Goal: Information Seeking & Learning: Learn about a topic

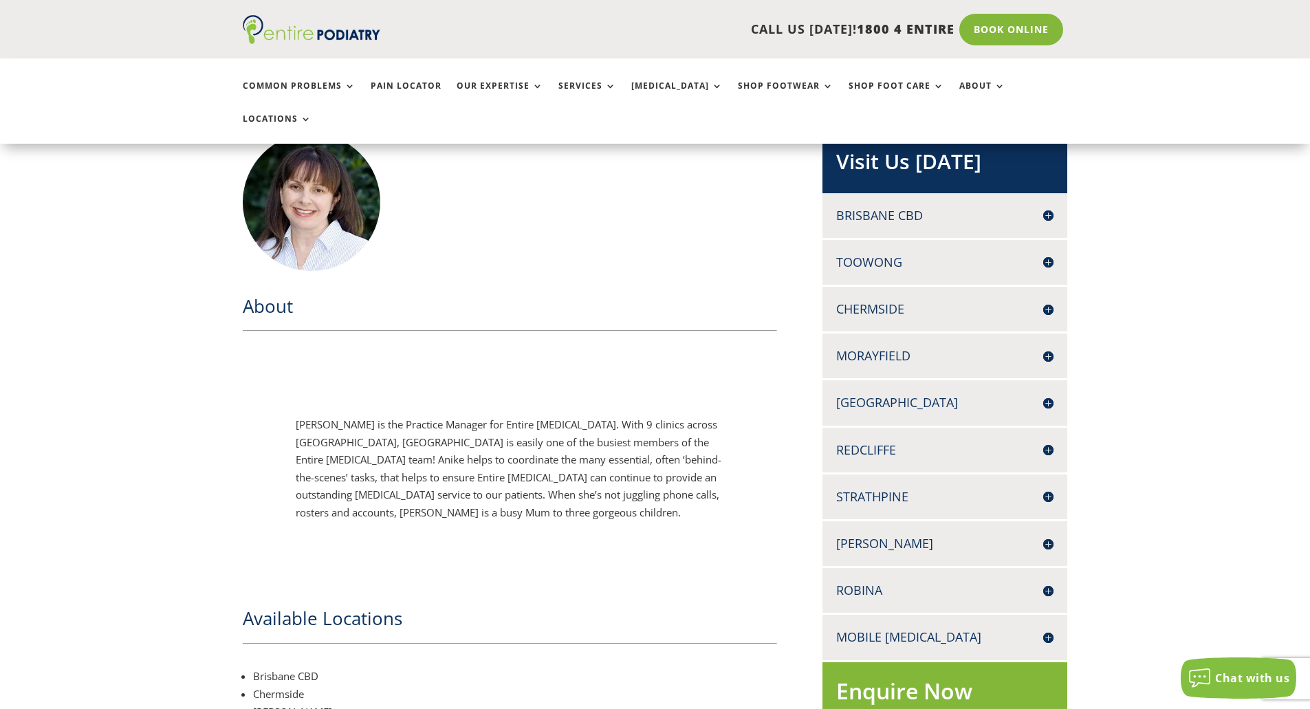
scroll to position [330, 0]
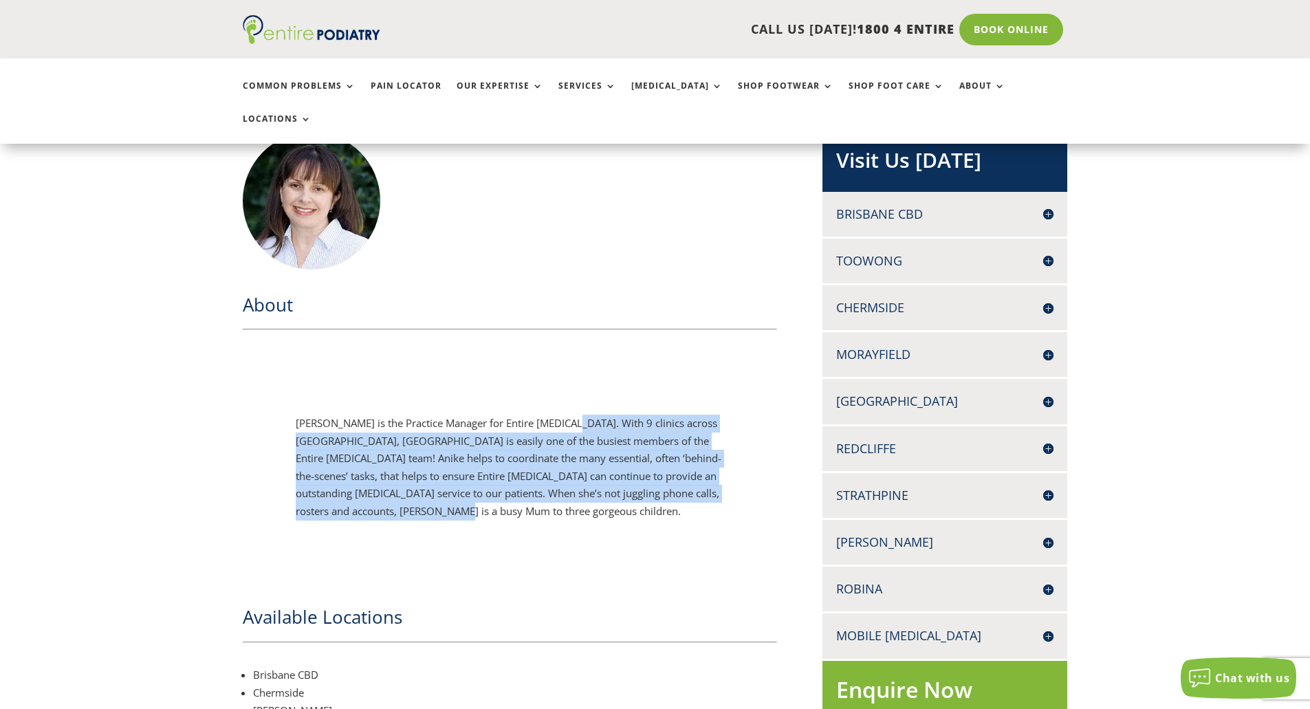
drag, startPoint x: 571, startPoint y: 387, endPoint x: 680, endPoint y: 505, distance: 161.0
click at [680, 505] on div "Anike Hope is the Practice Manager for Entire Podiatry. With 9 clinics across S…" at bounding box center [510, 467] width 428 height 146
click at [490, 527] on div "Anike Hope is the Practice Manager for Entire Podiatry. With 9 clinics across S…" at bounding box center [510, 467] width 535 height 229
drag, startPoint x: 428, startPoint y: 488, endPoint x: 273, endPoint y: 364, distance: 198.6
click at [273, 364] on div "Anike Hope is the Practice Manager for Entire Podiatry. With 9 clinics across S…" at bounding box center [510, 467] width 535 height 229
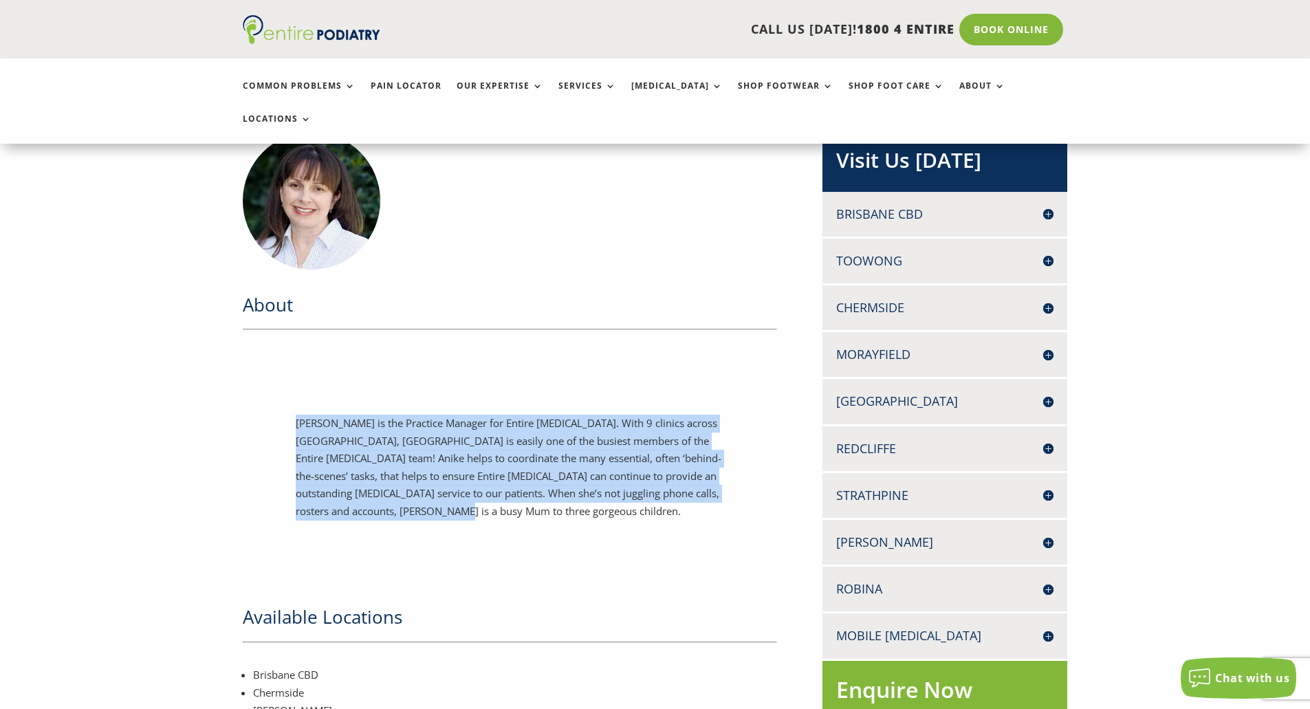
click at [480, 515] on div "Anike Hope is the Practice Manager for Entire Podiatry. With 9 clinics across S…" at bounding box center [510, 467] width 535 height 229
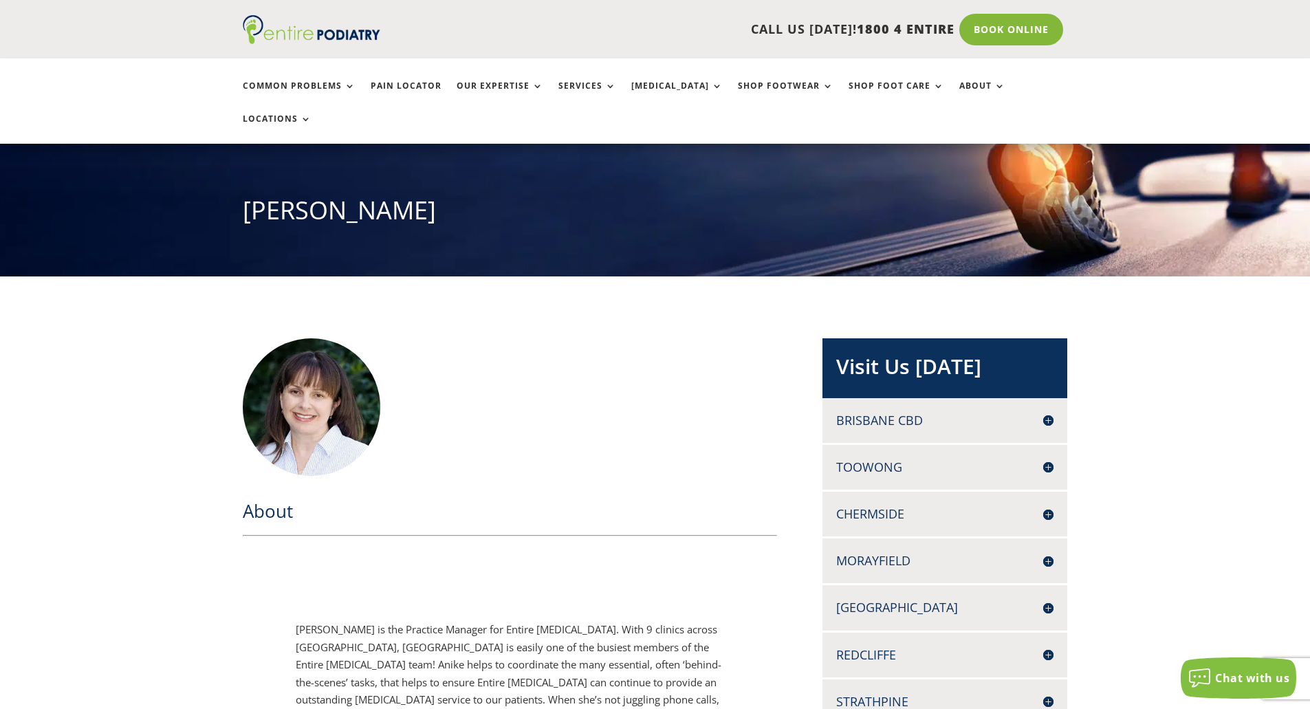
scroll to position [0, 0]
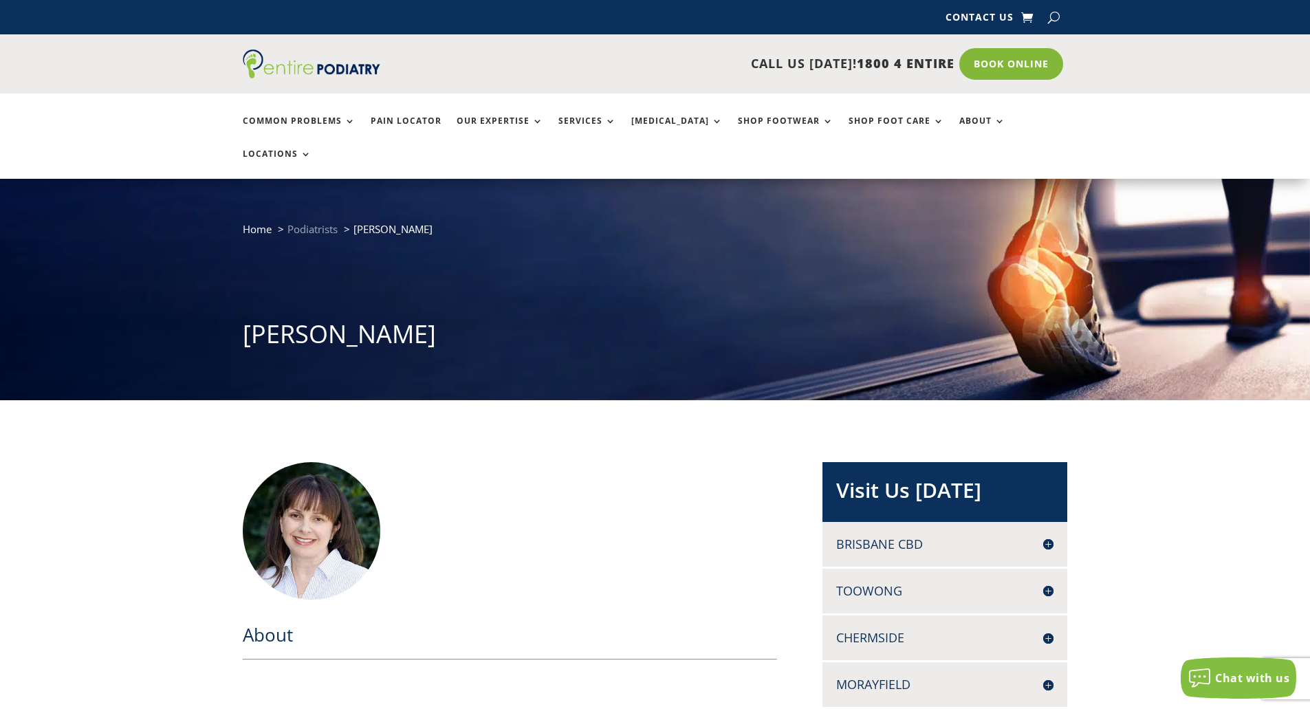
click at [311, 222] on span "Podiatrists" at bounding box center [312, 229] width 50 height 14
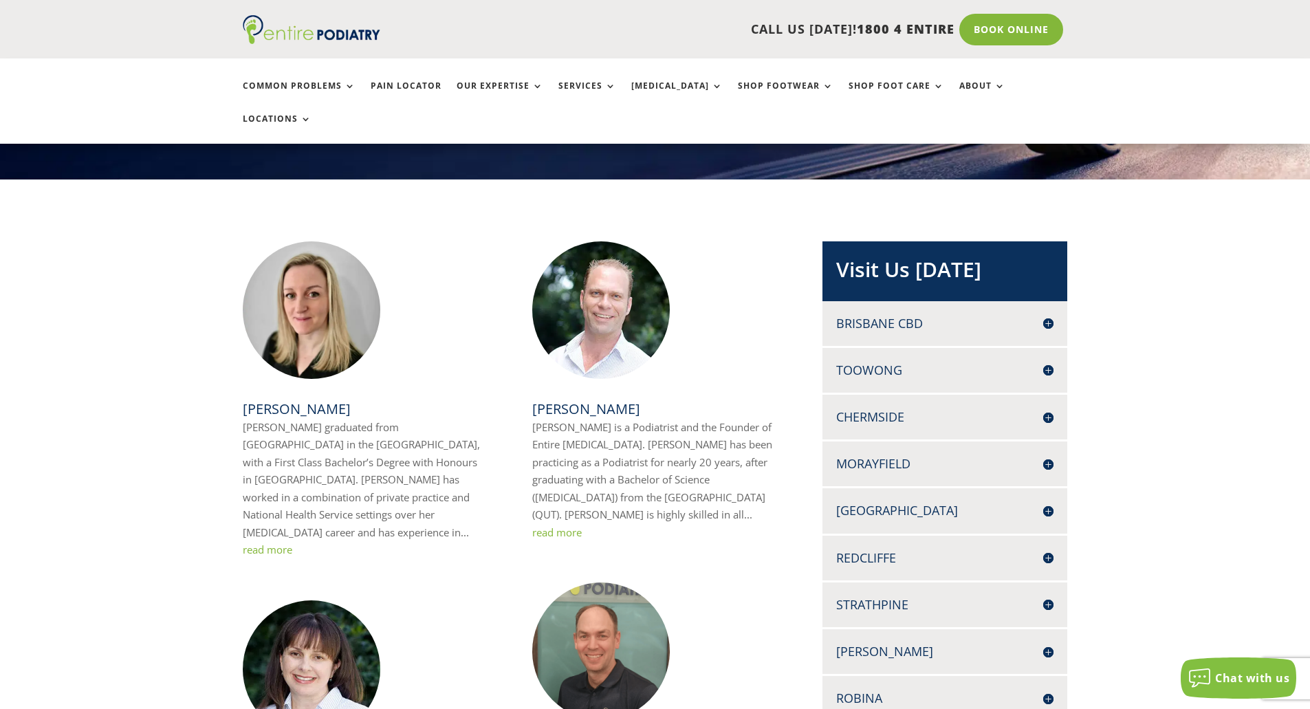
scroll to position [220, 0]
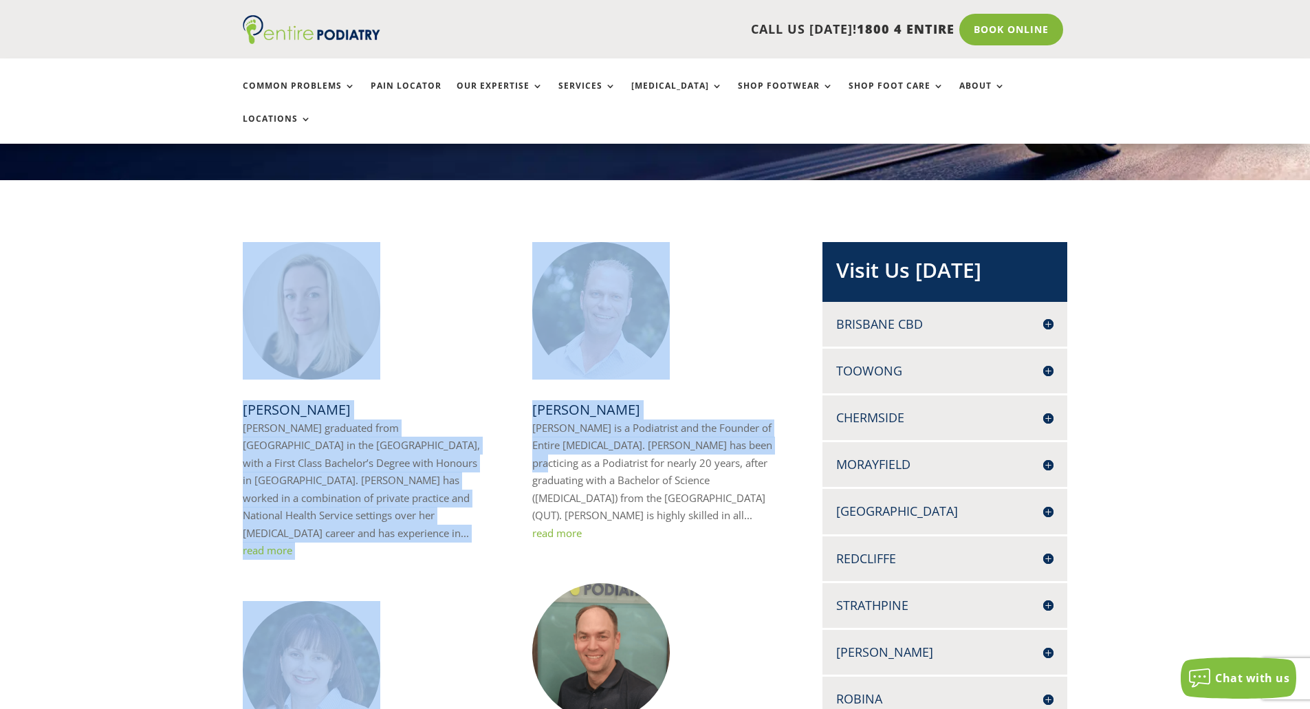
drag, startPoint x: 597, startPoint y: 430, endPoint x: 791, endPoint y: 479, distance: 200.6
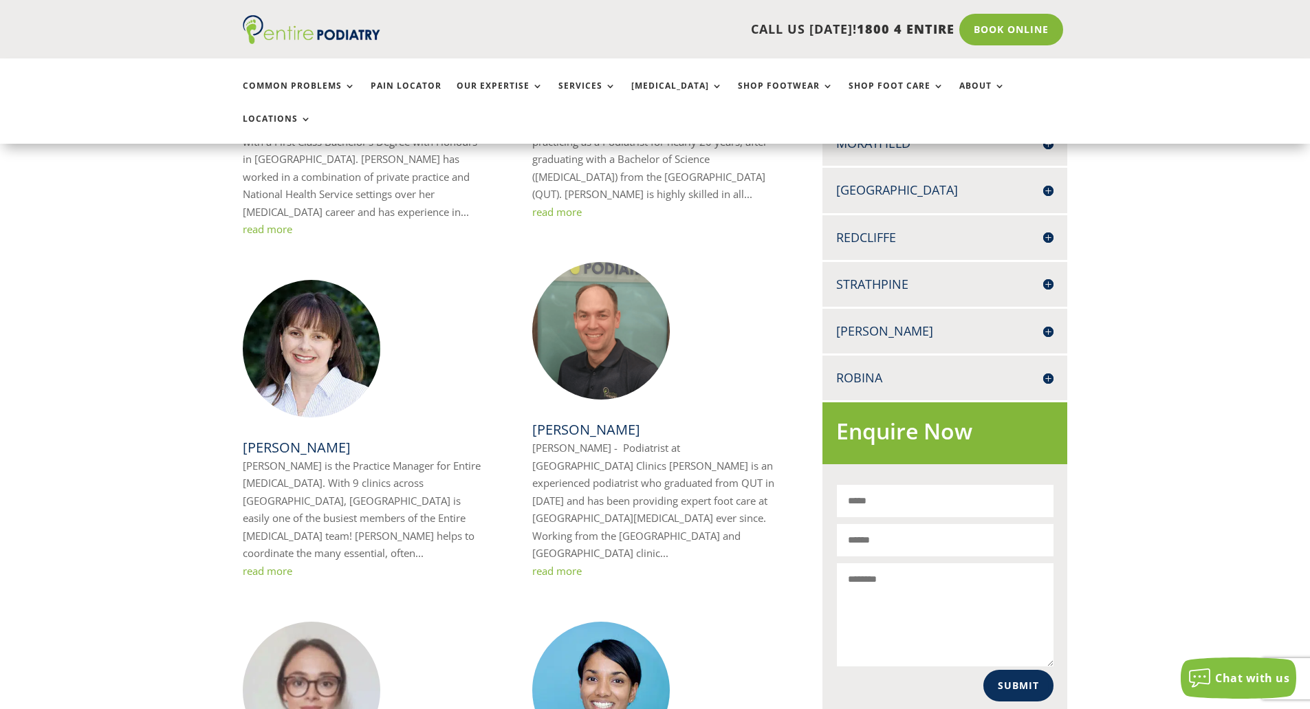
scroll to position [440, 0]
